Goal: Information Seeking & Learning: Learn about a topic

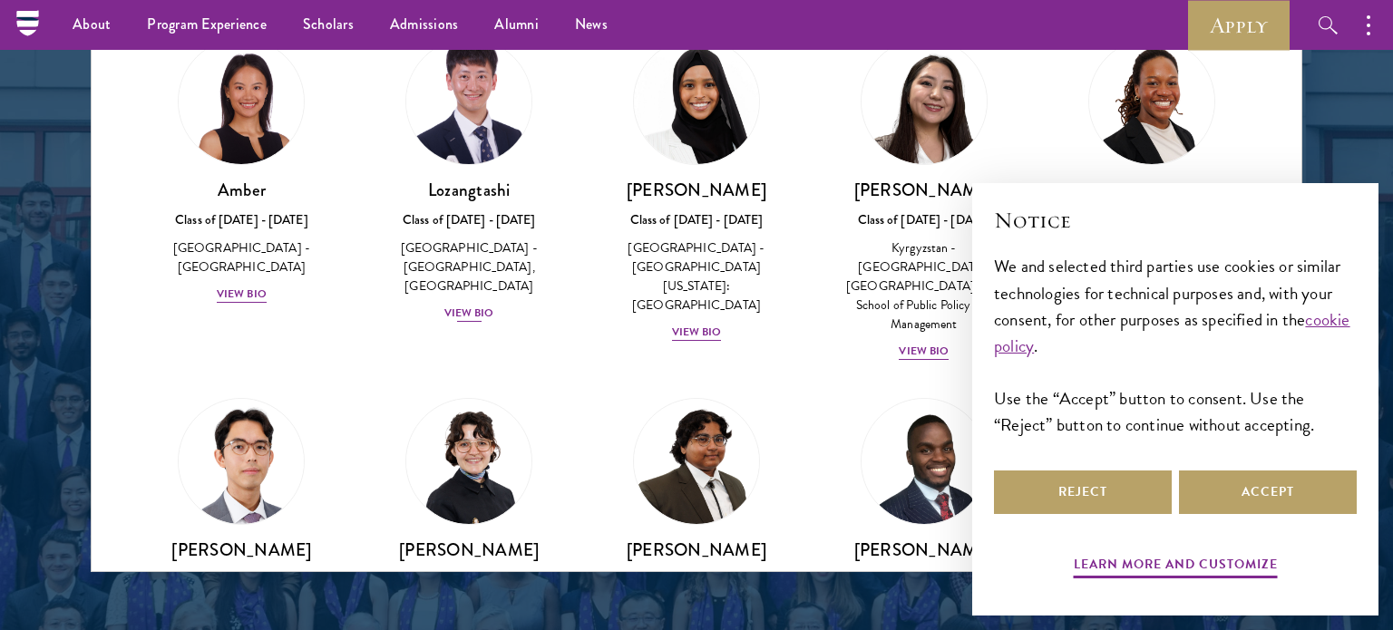
scroll to position [63, 0]
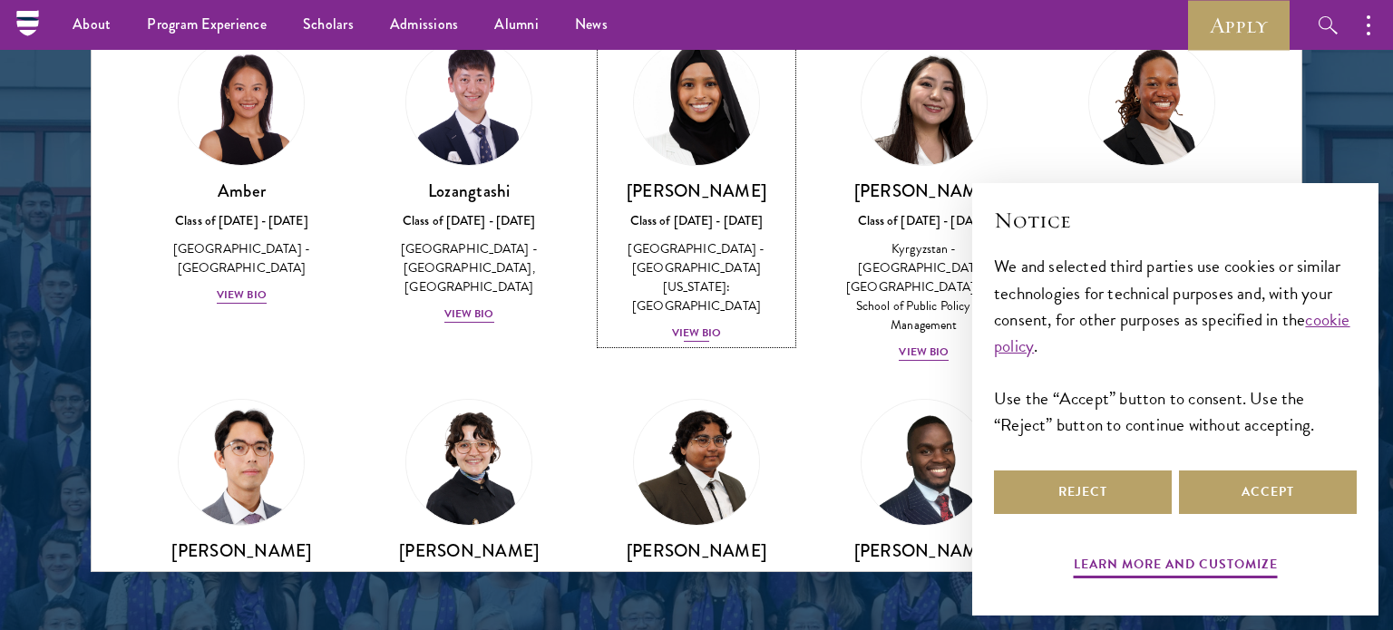
click at [684, 142] on img at bounding box center [697, 103] width 138 height 138
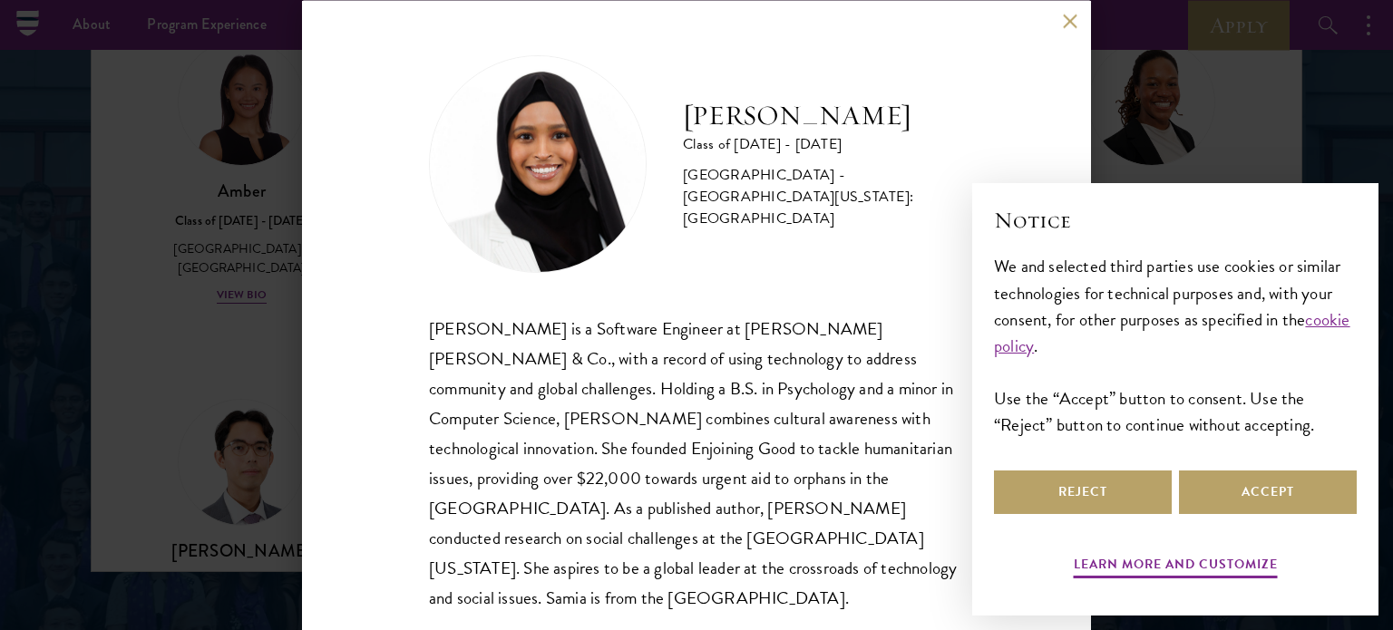
scroll to position [6, 0]
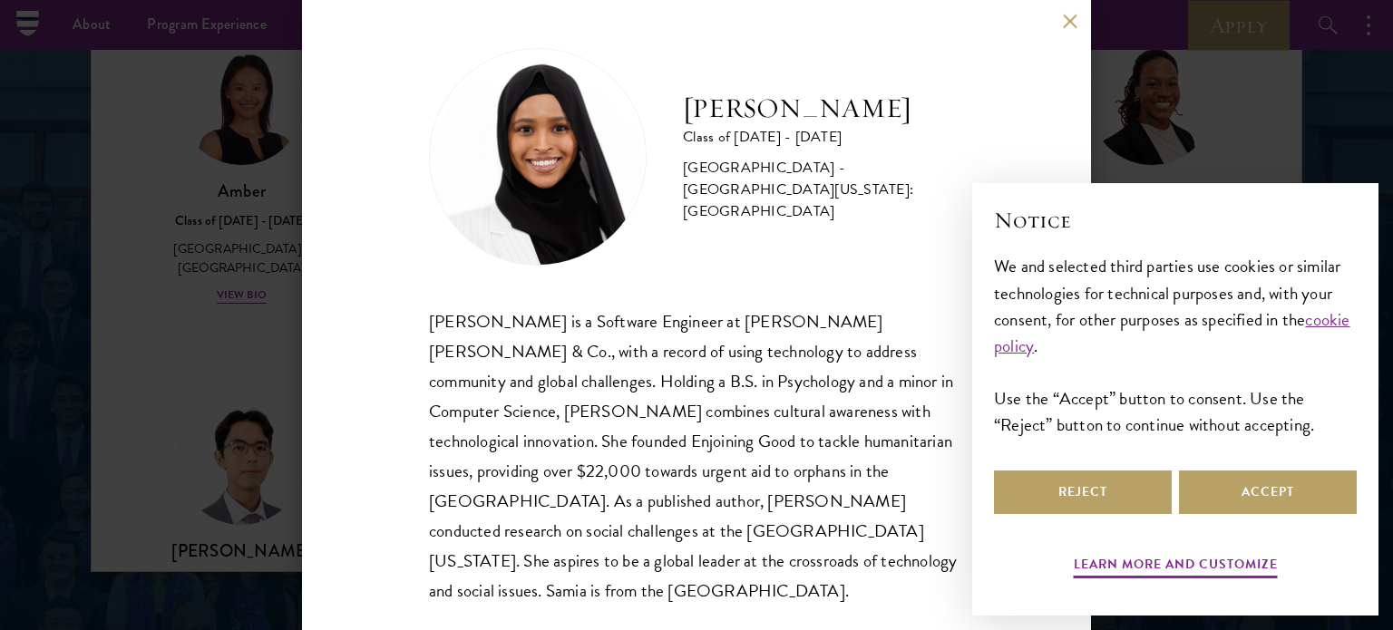
click at [1079, 30] on div "[PERSON_NAME] Class of [DATE] - [DATE] [GEOGRAPHIC_DATA] - [GEOGRAPHIC_DATA][US…" at bounding box center [696, 315] width 789 height 630
click at [1066, 27] on button at bounding box center [1069, 21] width 15 height 15
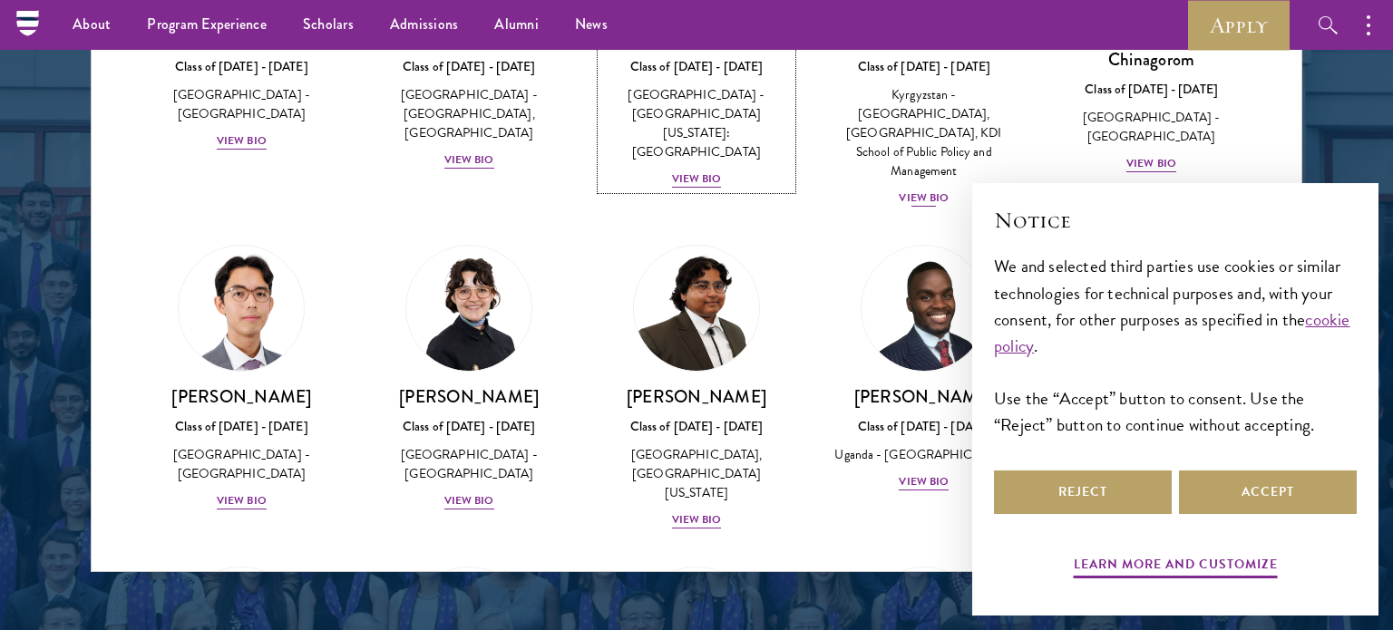
scroll to position [226, 0]
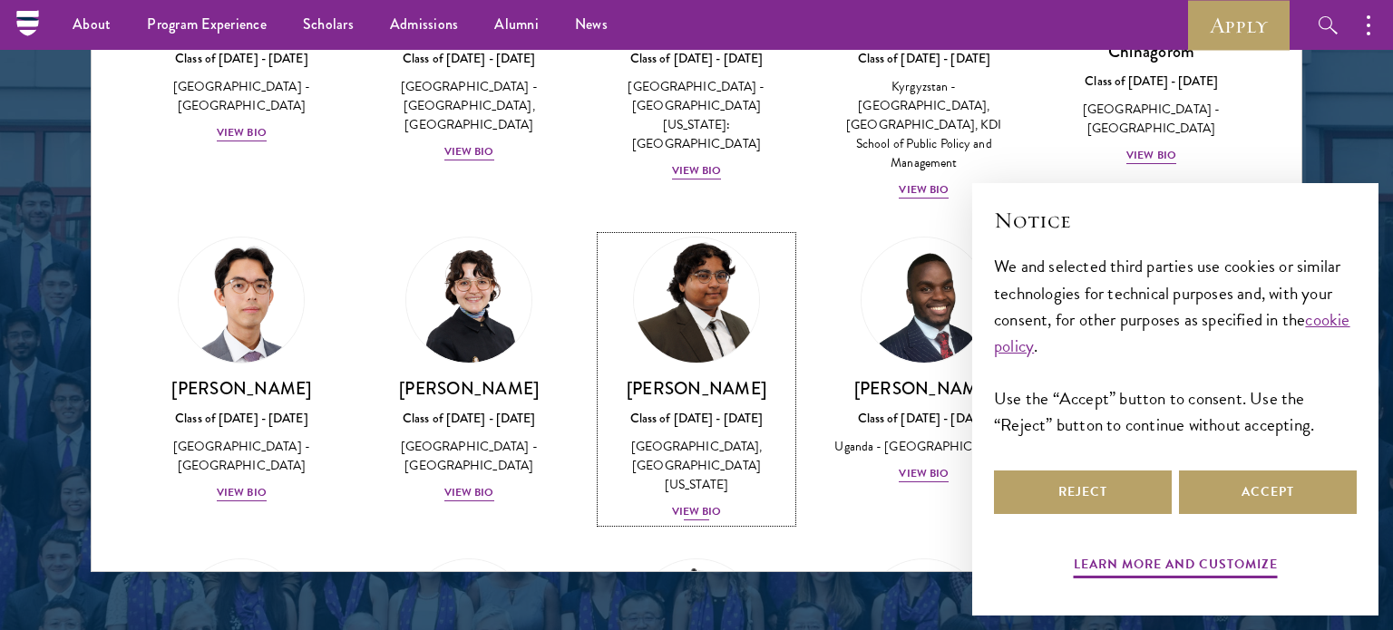
click at [758, 320] on link "[PERSON_NAME] Class of [DATE] - [DATE] [GEOGRAPHIC_DATA] - [GEOGRAPHIC_DATA], […" at bounding box center [696, 380] width 191 height 286
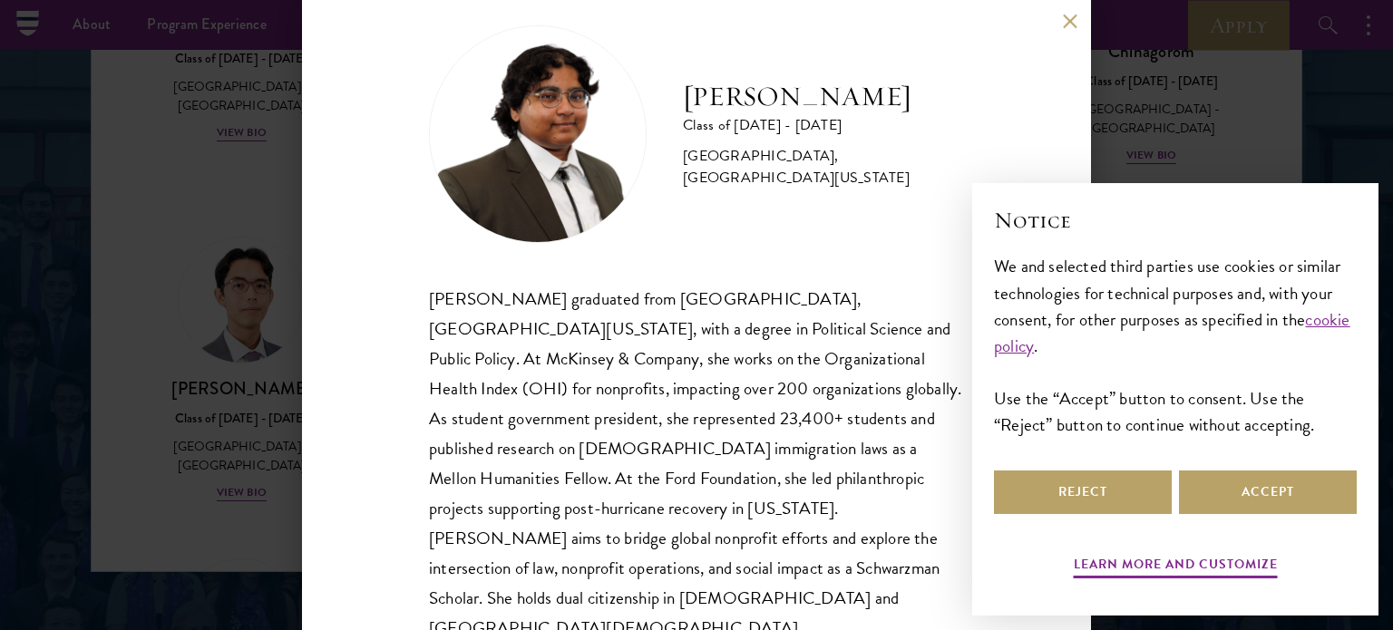
scroll to position [36, 0]
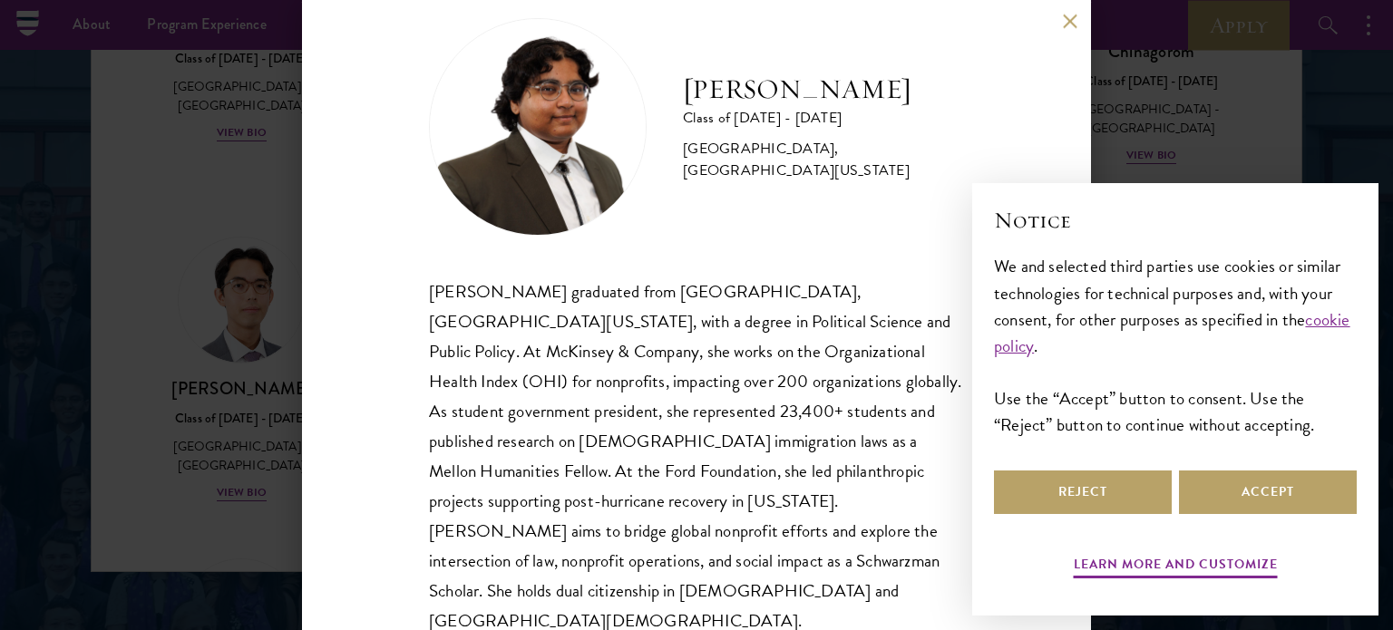
click at [1062, 51] on div "[PERSON_NAME] Class of [DATE] - [DATE] [GEOGRAPHIC_DATA] - [GEOGRAPHIC_DATA], […" at bounding box center [696, 315] width 789 height 630
click at [1072, 30] on div "[PERSON_NAME] Class of [DATE] - [DATE] [GEOGRAPHIC_DATA] - [GEOGRAPHIC_DATA], […" at bounding box center [696, 315] width 789 height 630
click at [1073, 22] on button at bounding box center [1069, 21] width 15 height 15
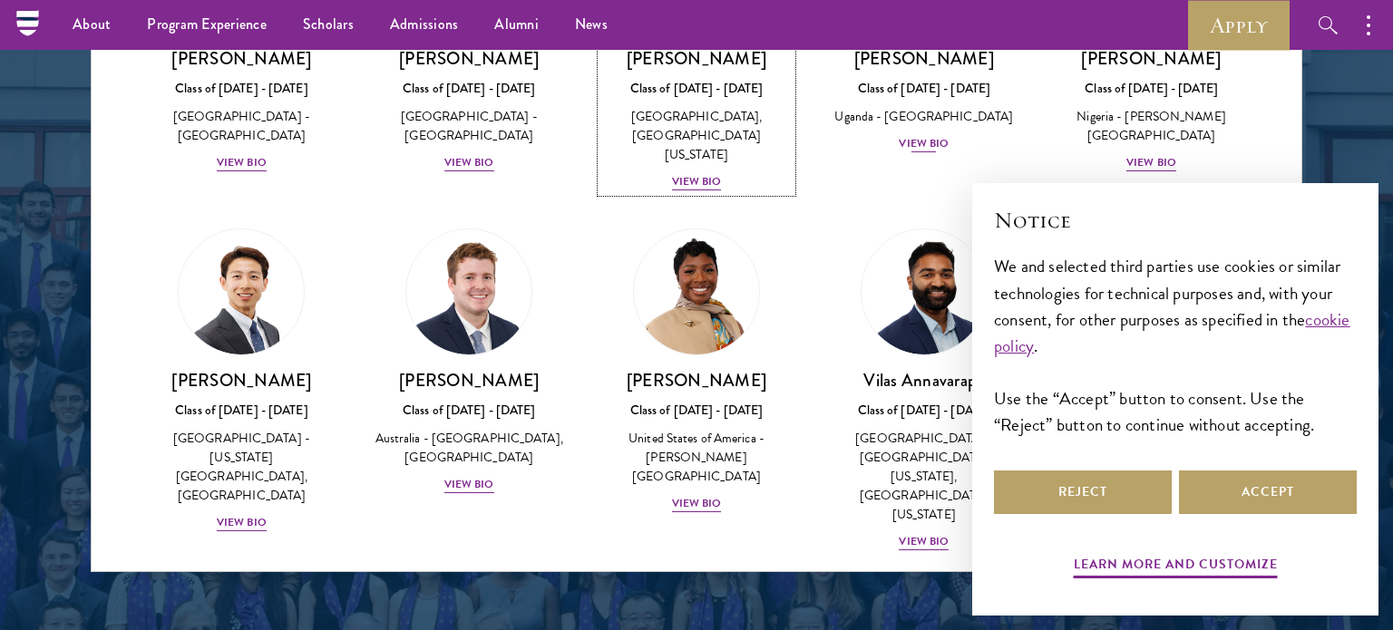
scroll to position [561, 0]
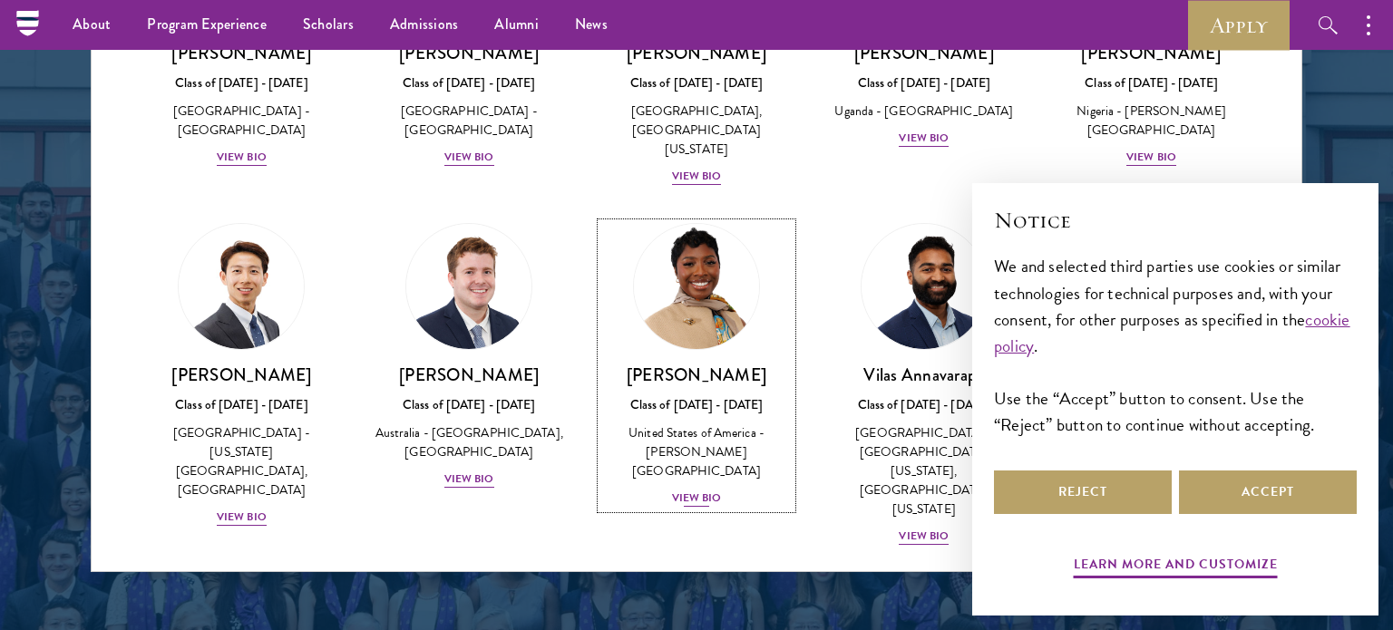
click at [747, 368] on div "[PERSON_NAME] Class of [DATE] - [DATE] [GEOGRAPHIC_DATA] - [PERSON_NAME][GEOGRA…" at bounding box center [696, 436] width 191 height 145
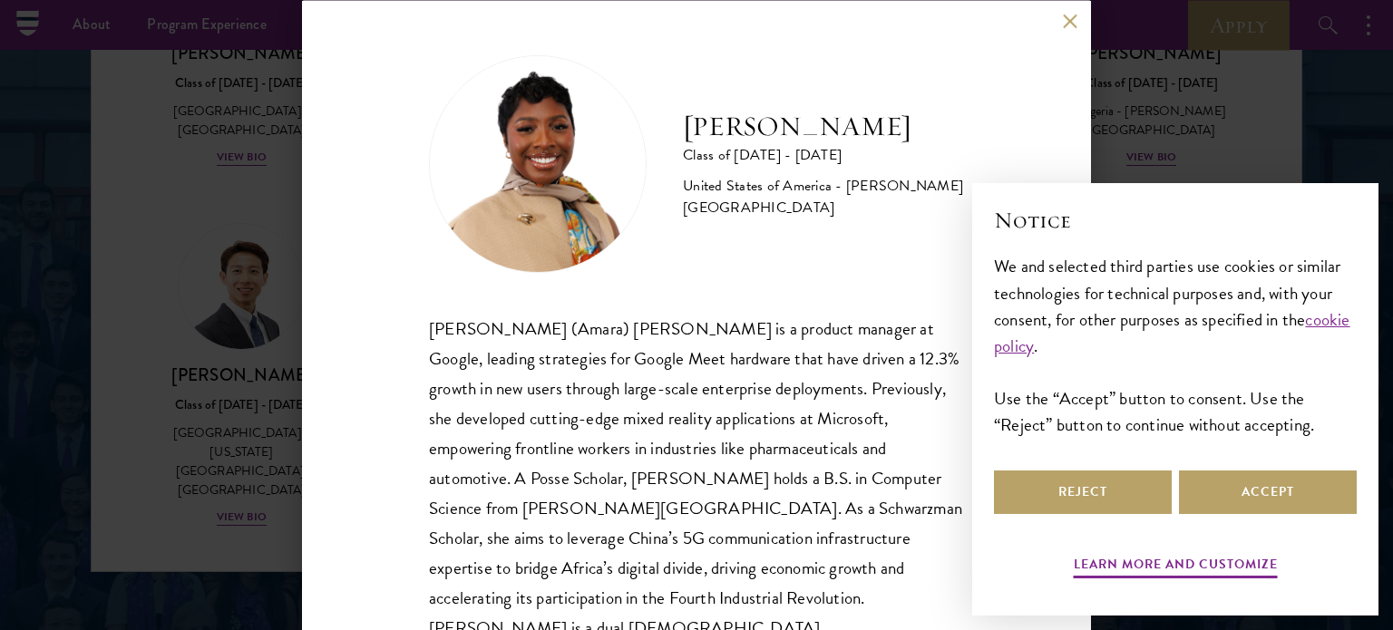
scroll to position [36, 0]
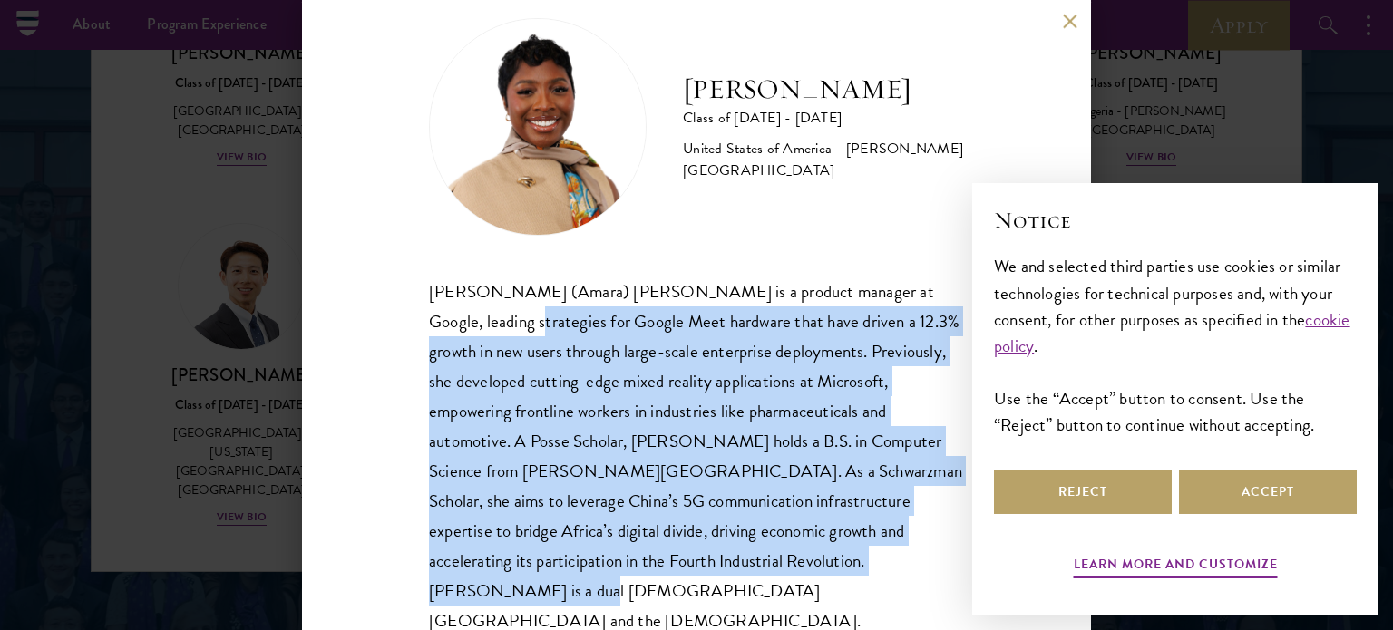
drag, startPoint x: 769, startPoint y: 582, endPoint x: 412, endPoint y: 310, distance: 449.2
click at [412, 310] on div "[PERSON_NAME] Class of [DATE] - [DATE] [GEOGRAPHIC_DATA] - [PERSON_NAME][GEOGRA…" at bounding box center [696, 315] width 789 height 630
click at [738, 582] on div "[PERSON_NAME] Class of [DATE] - [DATE] [GEOGRAPHIC_DATA] - [PERSON_NAME][GEOGRA…" at bounding box center [696, 315] width 789 height 630
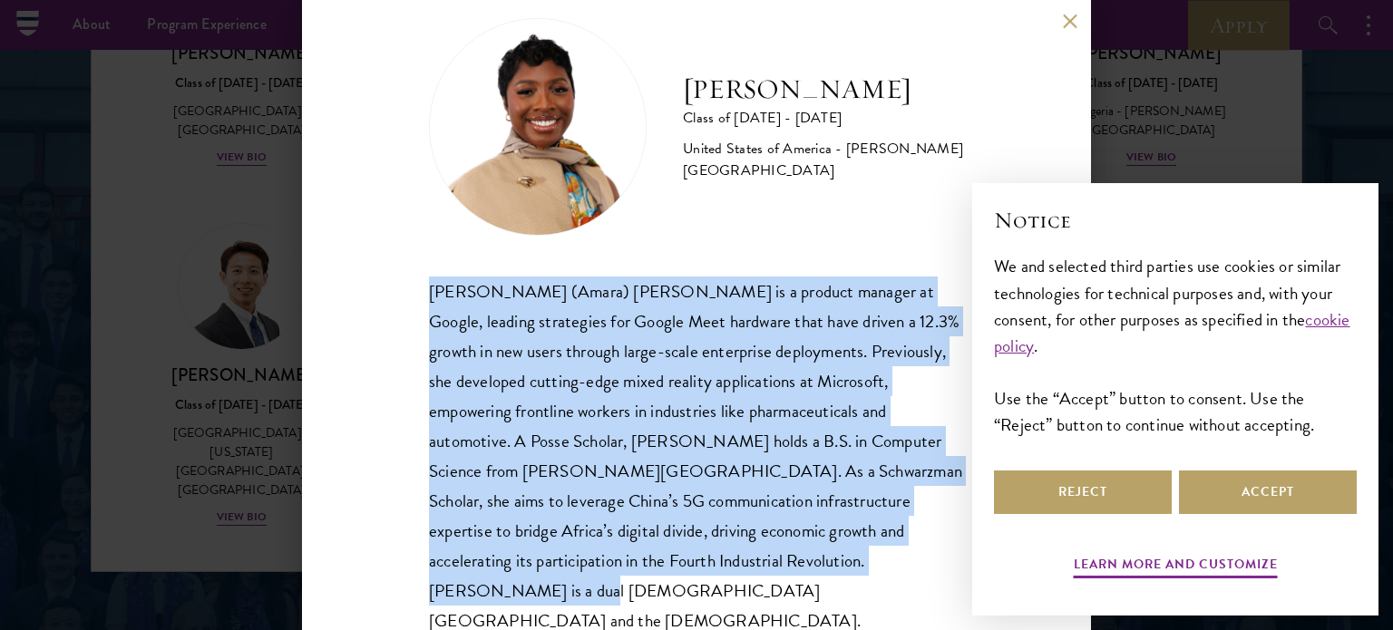
drag, startPoint x: 749, startPoint y: 577, endPoint x: 353, endPoint y: 277, distance: 497.3
click at [353, 277] on div "[PERSON_NAME] Class of [DATE] - [DATE] [GEOGRAPHIC_DATA] - [PERSON_NAME][GEOGRA…" at bounding box center [696, 315] width 789 height 630
copy div "[PERSON_NAME] (Amara) [PERSON_NAME] is a product manager at Google, leading str…"
click at [1067, 25] on button at bounding box center [1069, 21] width 15 height 15
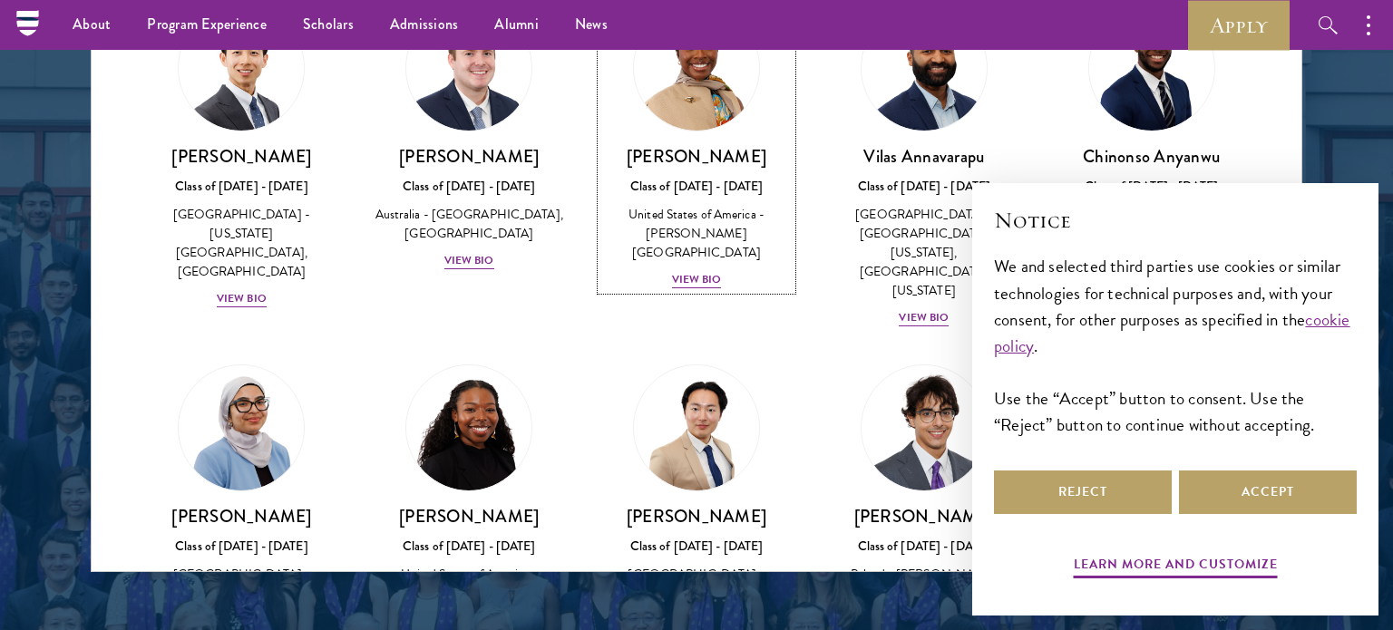
scroll to position [785, 0]
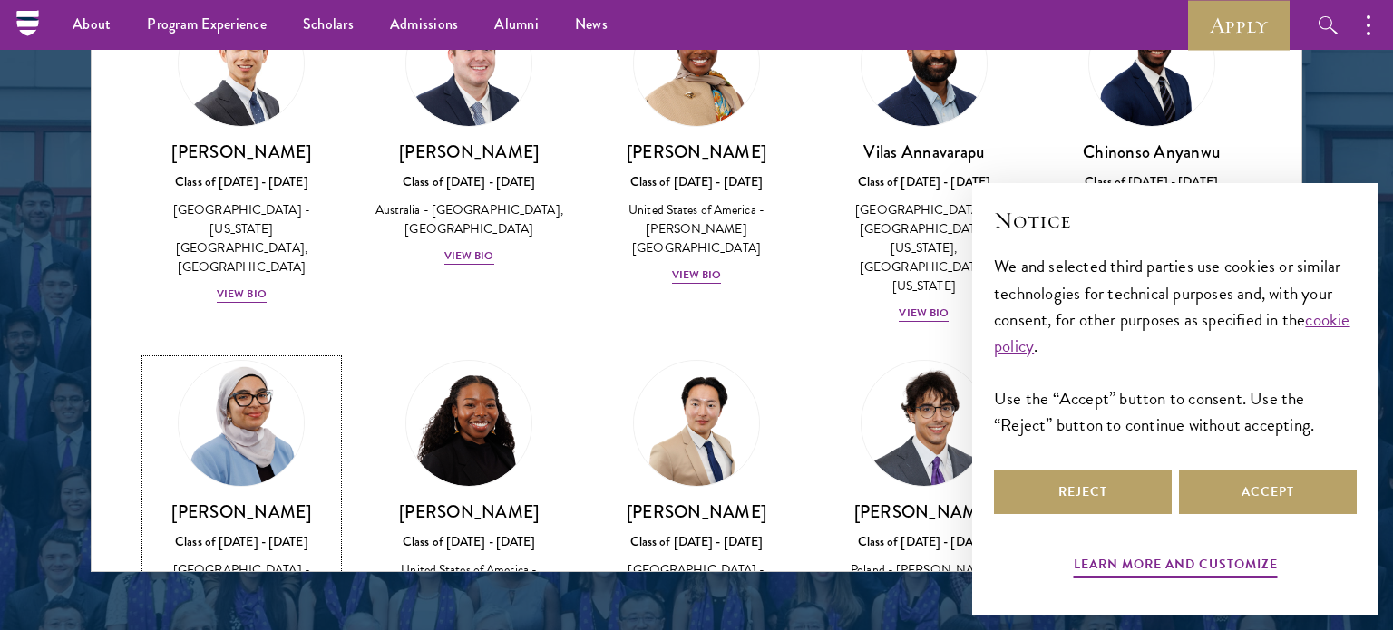
click at [291, 501] on h3 "[PERSON_NAME]" at bounding box center [241, 512] width 191 height 23
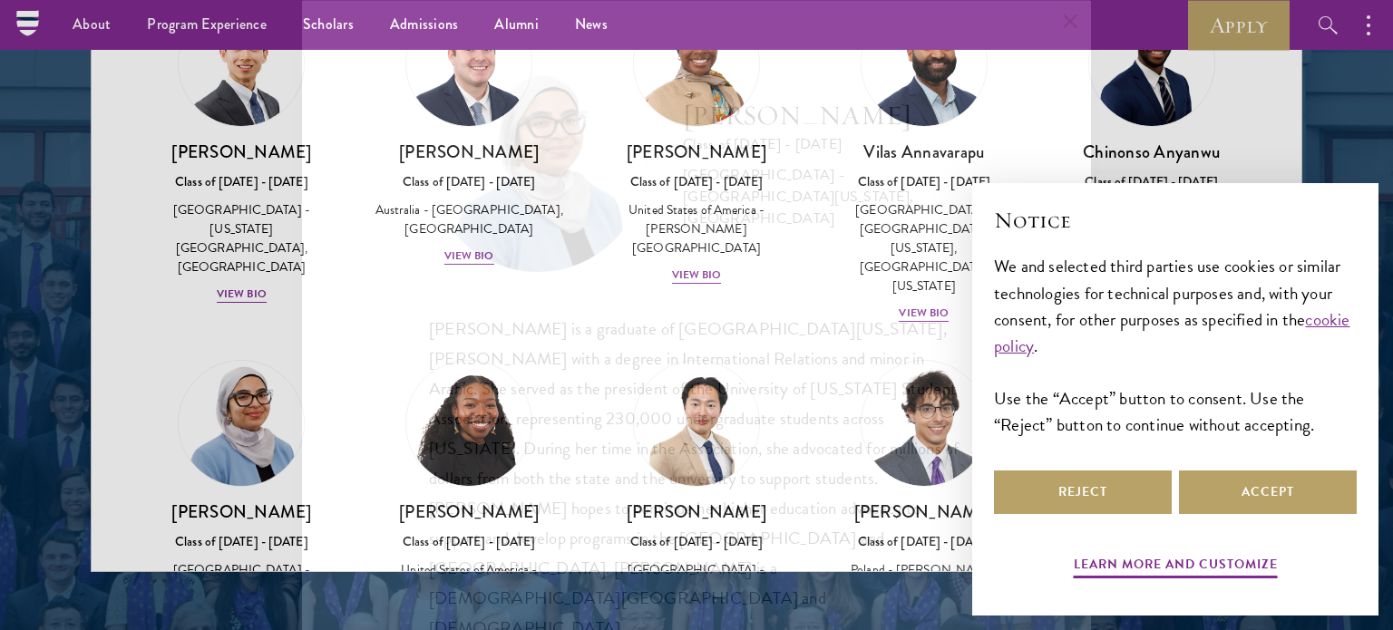
click at [291, 449] on div "[PERSON_NAME] Class of [DATE] - [DATE] [GEOGRAPHIC_DATA] - [GEOGRAPHIC_DATA][US…" at bounding box center [696, 315] width 1393 height 630
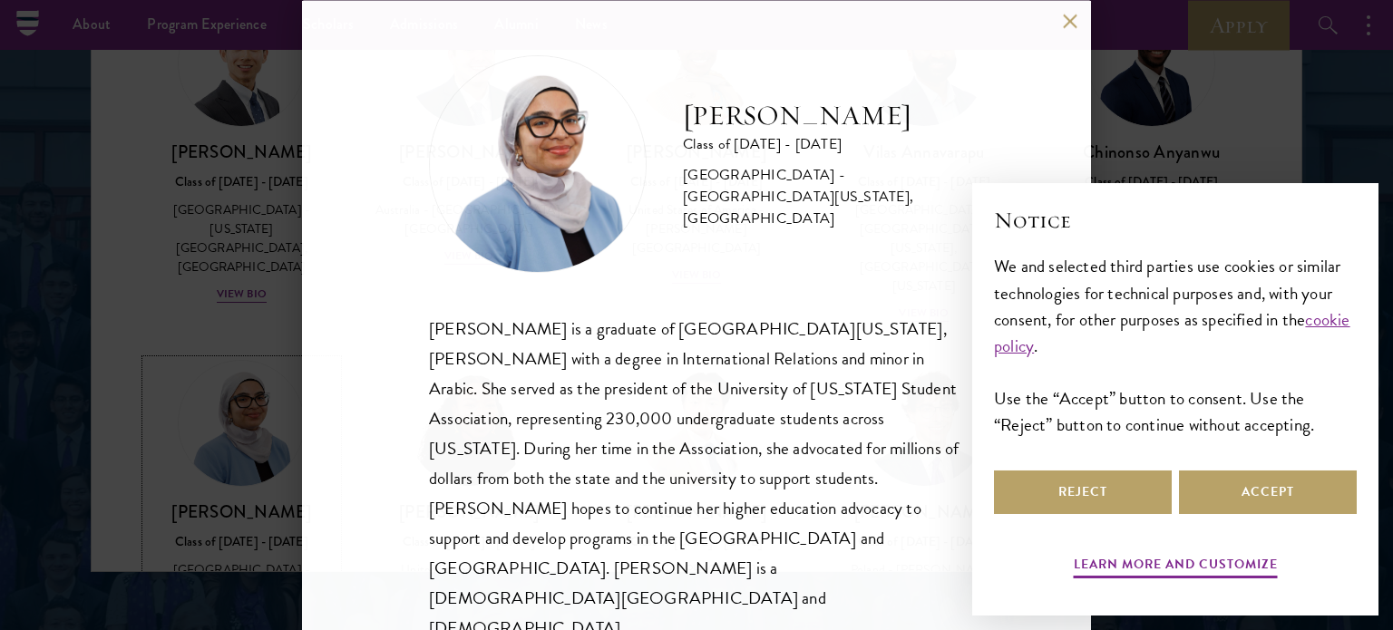
scroll to position [782, 0]
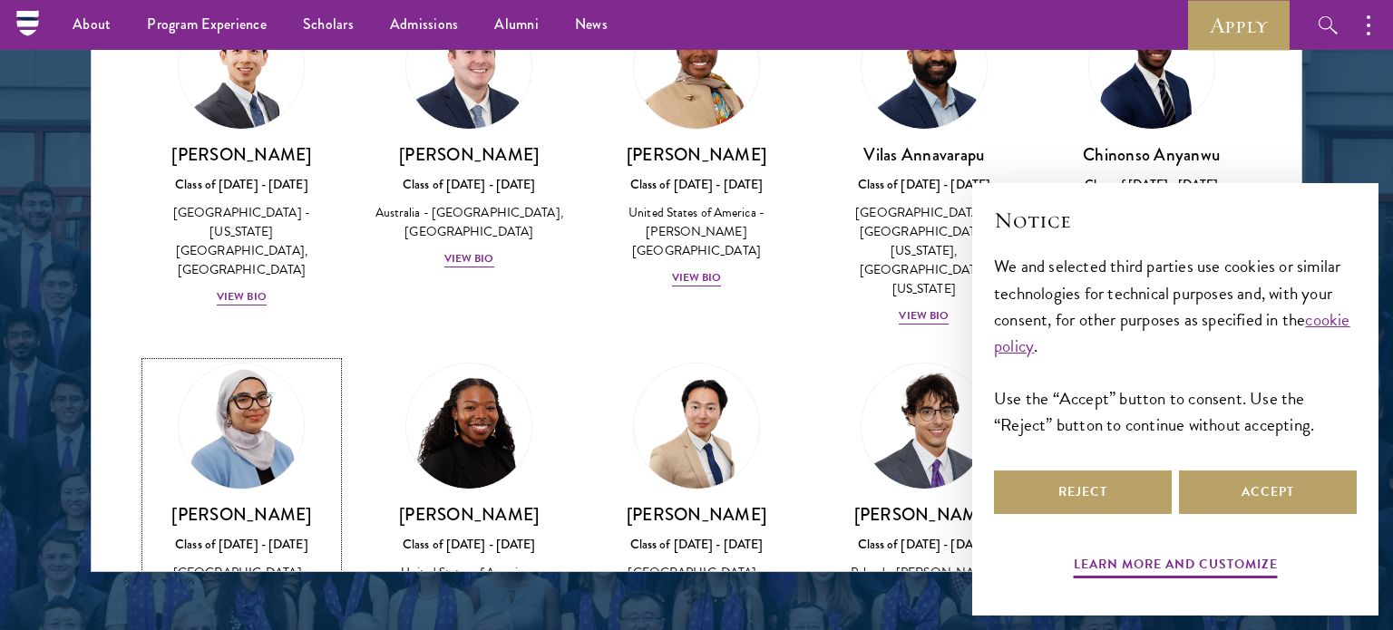
click at [311, 426] on link "[PERSON_NAME] Class of [DATE] - [DATE] [GEOGRAPHIC_DATA] - [GEOGRAPHIC_DATA][US…" at bounding box center [241, 515] width 191 height 305
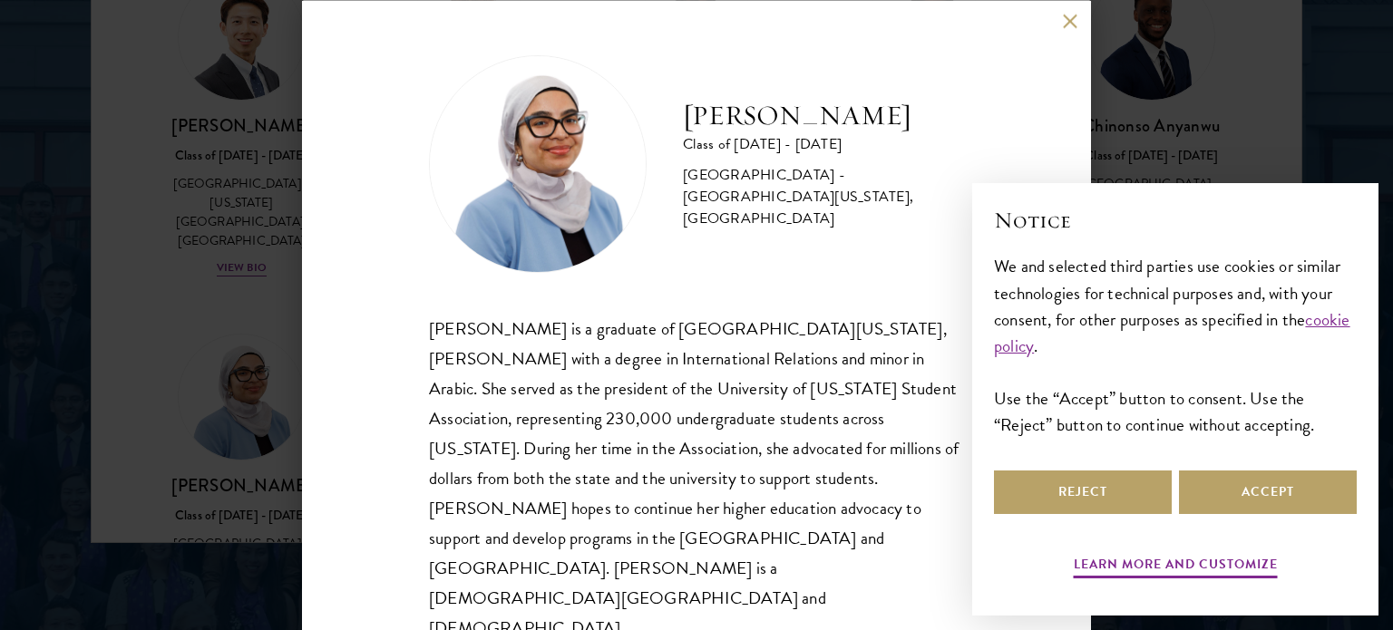
scroll to position [2415, 0]
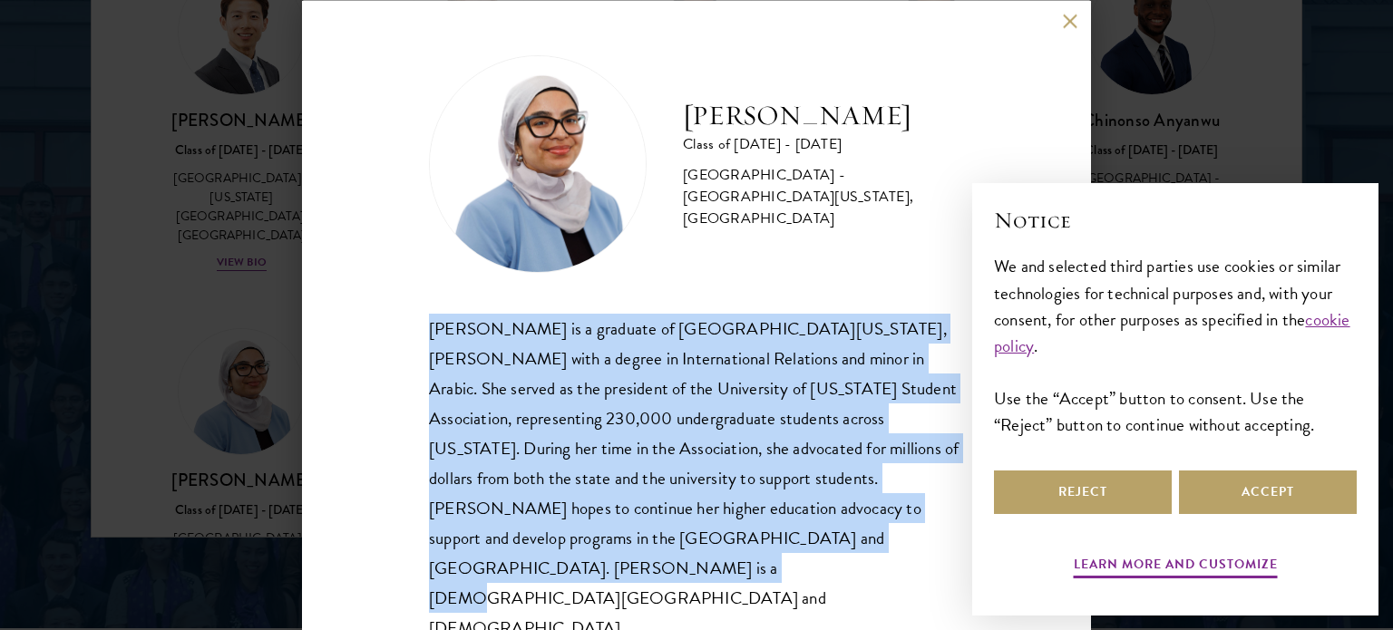
drag, startPoint x: 772, startPoint y: 546, endPoint x: 415, endPoint y: 334, distance: 414.9
click at [415, 334] on div "[PERSON_NAME] Class of [DATE] - [DATE] [GEOGRAPHIC_DATA] - [GEOGRAPHIC_DATA][US…" at bounding box center [696, 315] width 789 height 630
copy div "[PERSON_NAME] is a graduate of [GEOGRAPHIC_DATA][US_STATE], [PERSON_NAME] with …"
